Goal: Transaction & Acquisition: Obtain resource

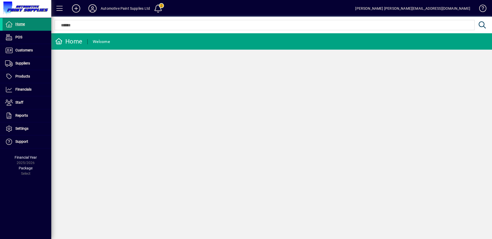
click at [26, 23] on span at bounding box center [27, 24] width 49 height 12
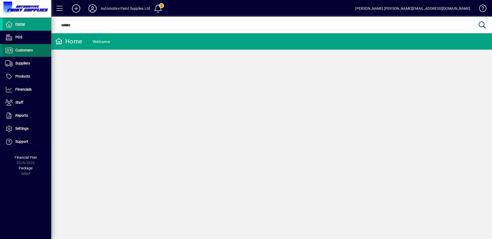
click at [32, 51] on span "Customers" at bounding box center [23, 50] width 17 height 4
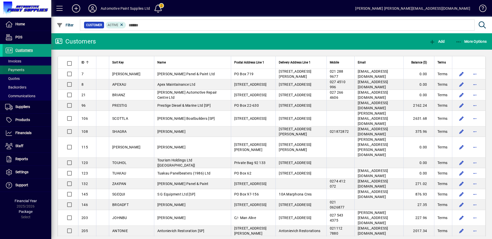
click at [29, 64] on span at bounding box center [27, 70] width 49 height 12
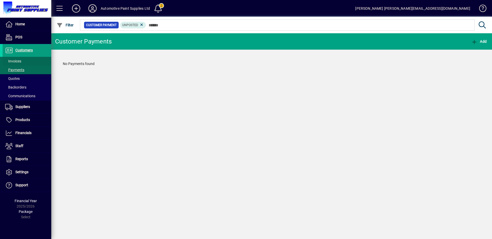
click at [29, 60] on span at bounding box center [27, 61] width 49 height 12
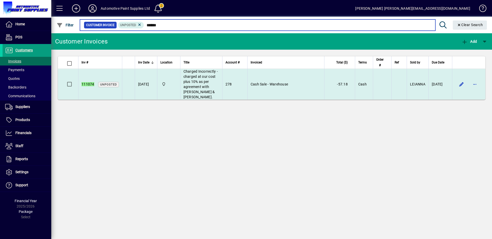
type input "******"
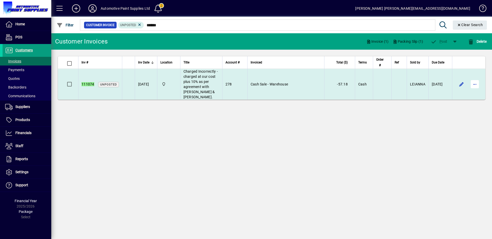
click at [473, 89] on span "button" at bounding box center [474, 84] width 12 height 12
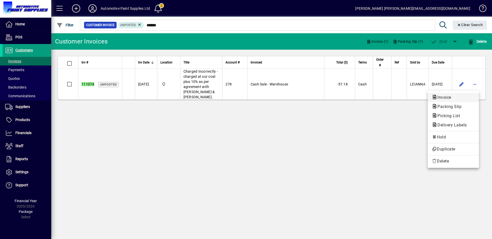
click at [453, 98] on span "Invoice" at bounding box center [442, 97] width 22 height 5
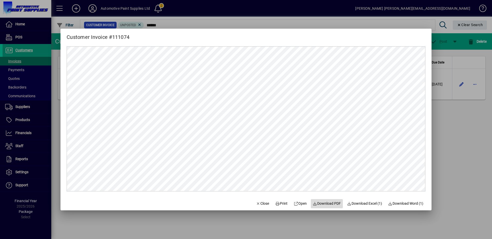
click at [327, 202] on span "Download PDF" at bounding box center [327, 203] width 28 height 5
